Goal: Navigation & Orientation: Find specific page/section

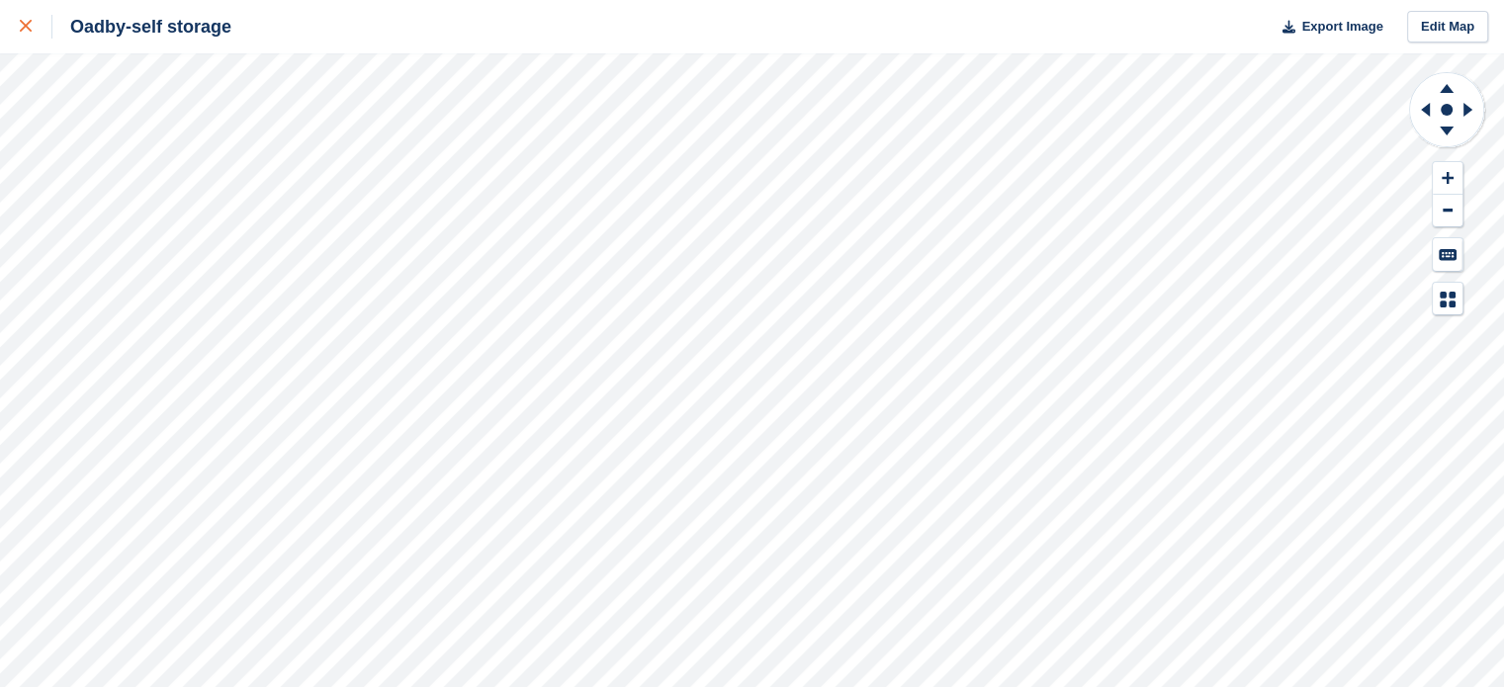
click at [31, 39] on link at bounding box center [26, 26] width 52 height 53
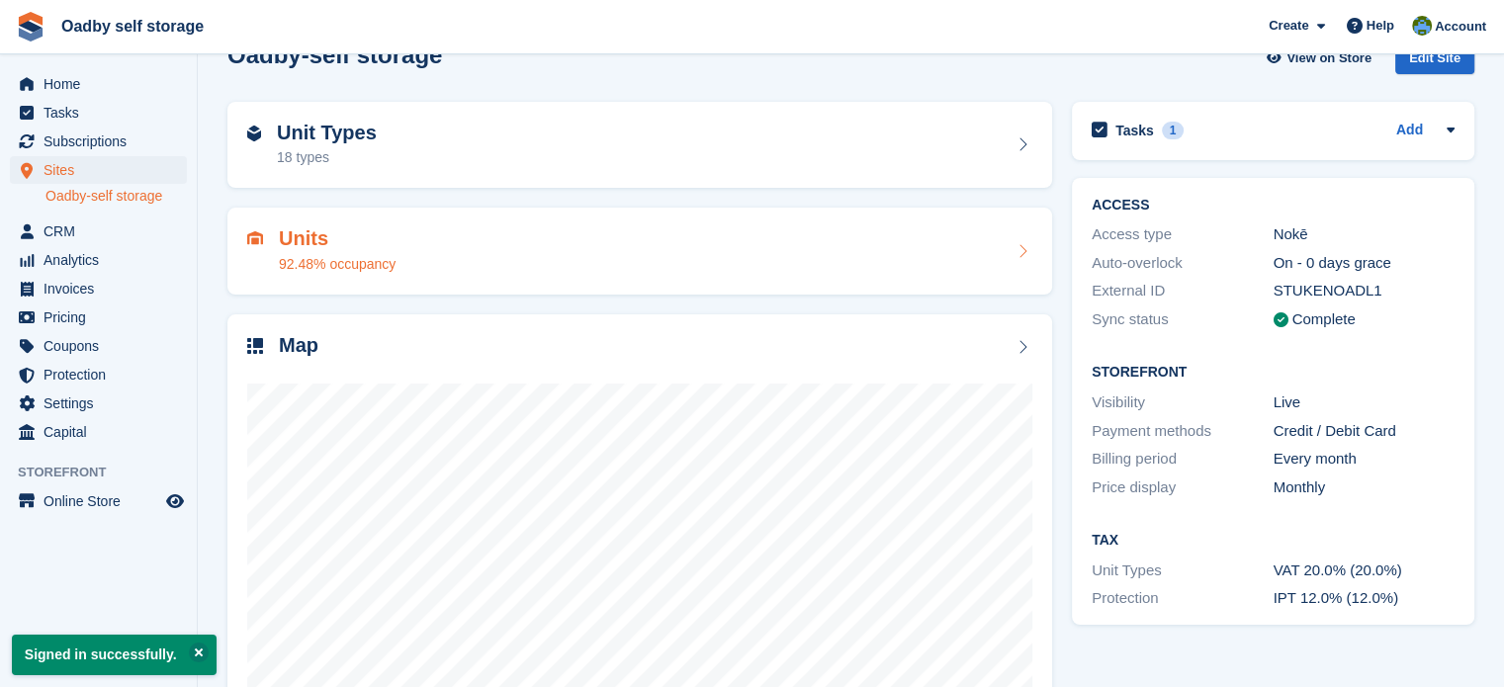
scroll to position [155, 0]
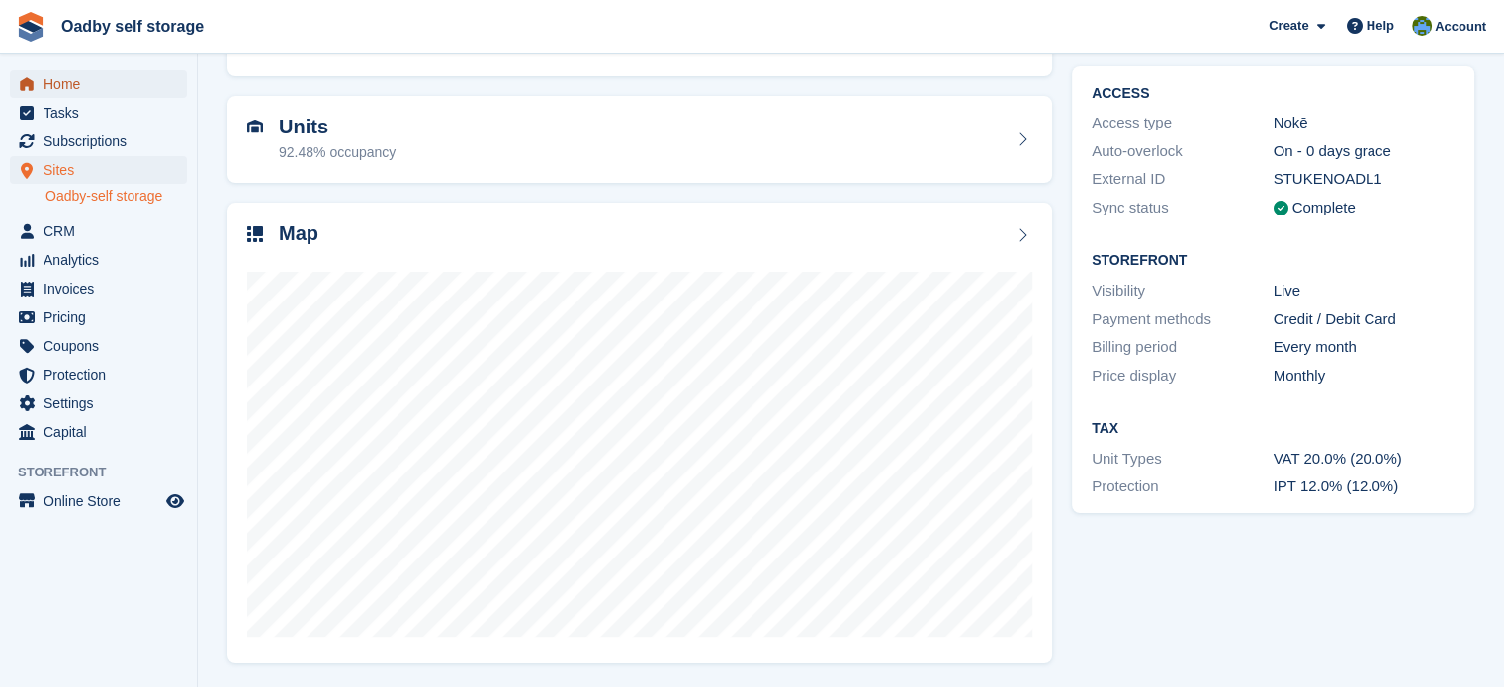
click at [82, 81] on span "Home" at bounding box center [103, 84] width 119 height 28
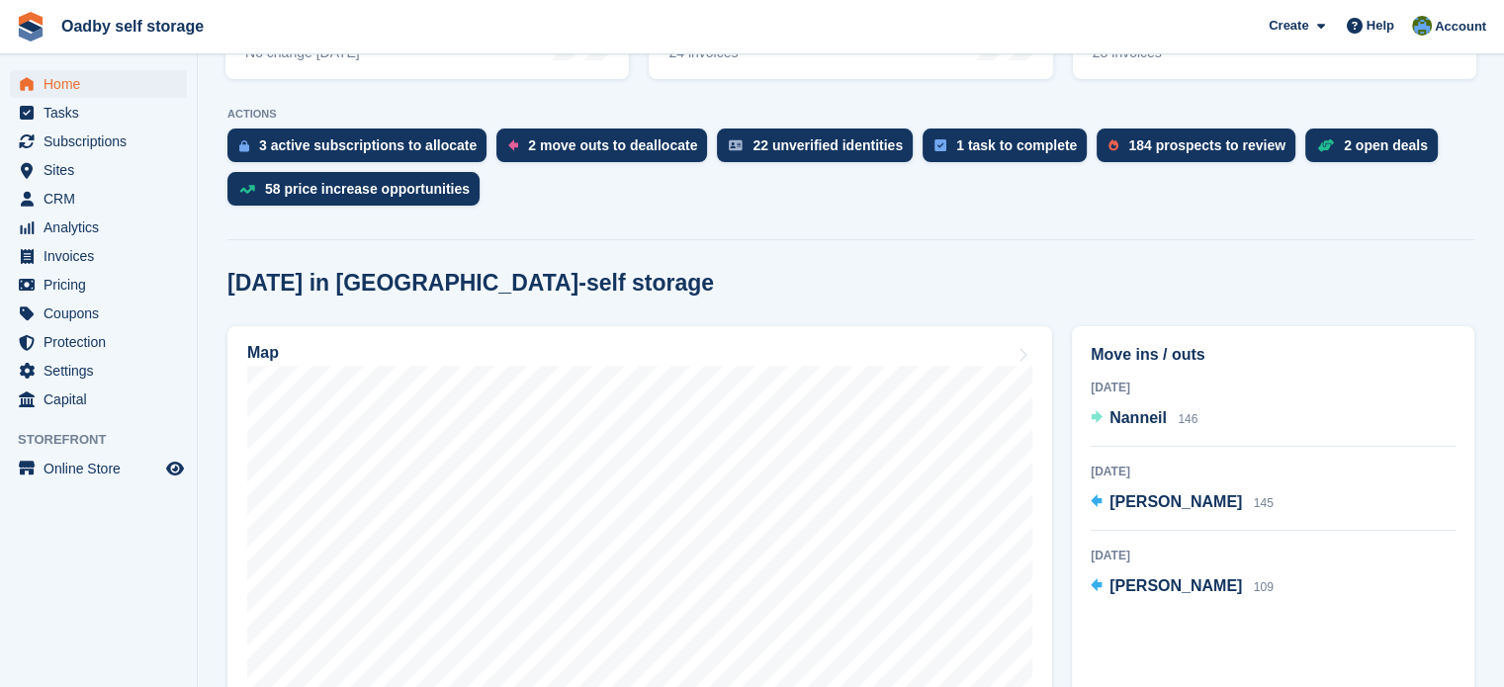
scroll to position [396, 0]
